Goal: Task Accomplishment & Management: Manage account settings

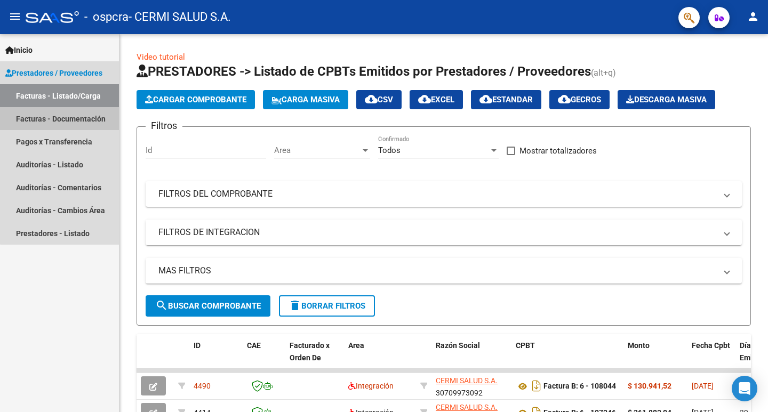
click at [78, 115] on link "Facturas - Documentación" at bounding box center [59, 118] width 119 height 23
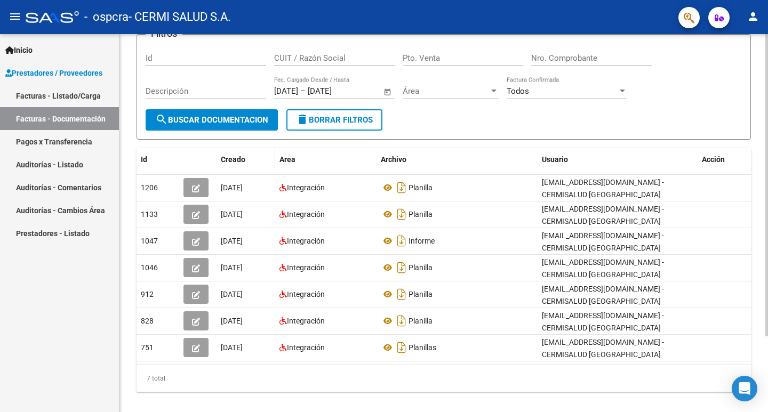
scroll to position [94, 0]
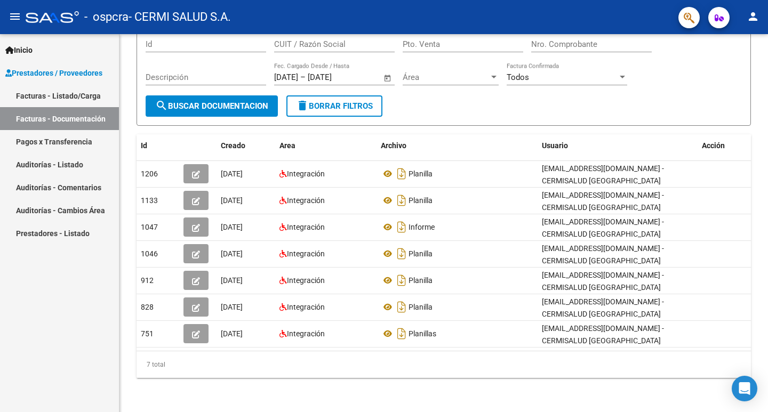
click at [78, 96] on link "Facturas - Listado/Carga" at bounding box center [59, 95] width 119 height 23
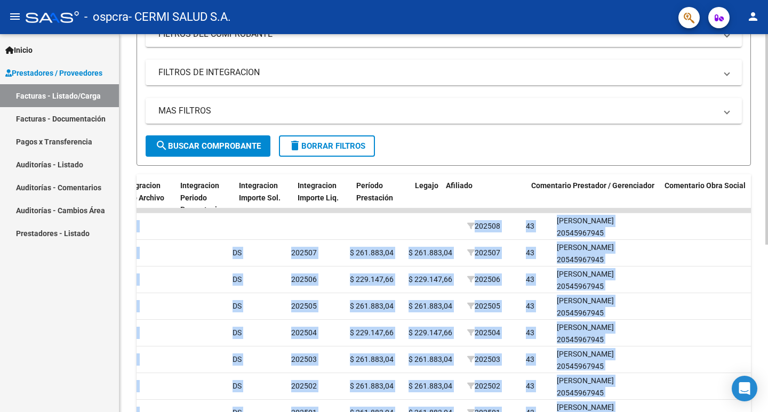
scroll to position [0, 1253]
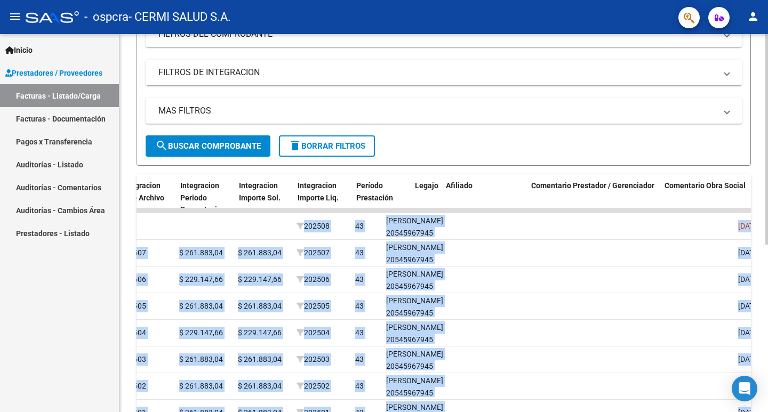
drag, startPoint x: 552, startPoint y: 231, endPoint x: 767, endPoint y: 214, distance: 215.6
click at [767, 214] on div "Video tutorial PRESTADORES -> Listado de CPBTs Emitidos por Prestadores / Prove…" at bounding box center [444, 209] width 651 height 670
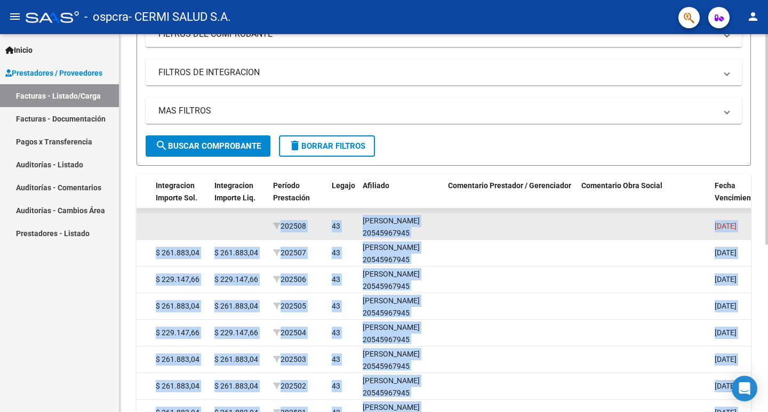
click at [575, 215] on datatable-body-cell at bounding box center [510, 226] width 133 height 26
